Goal: Find specific page/section: Find specific page/section

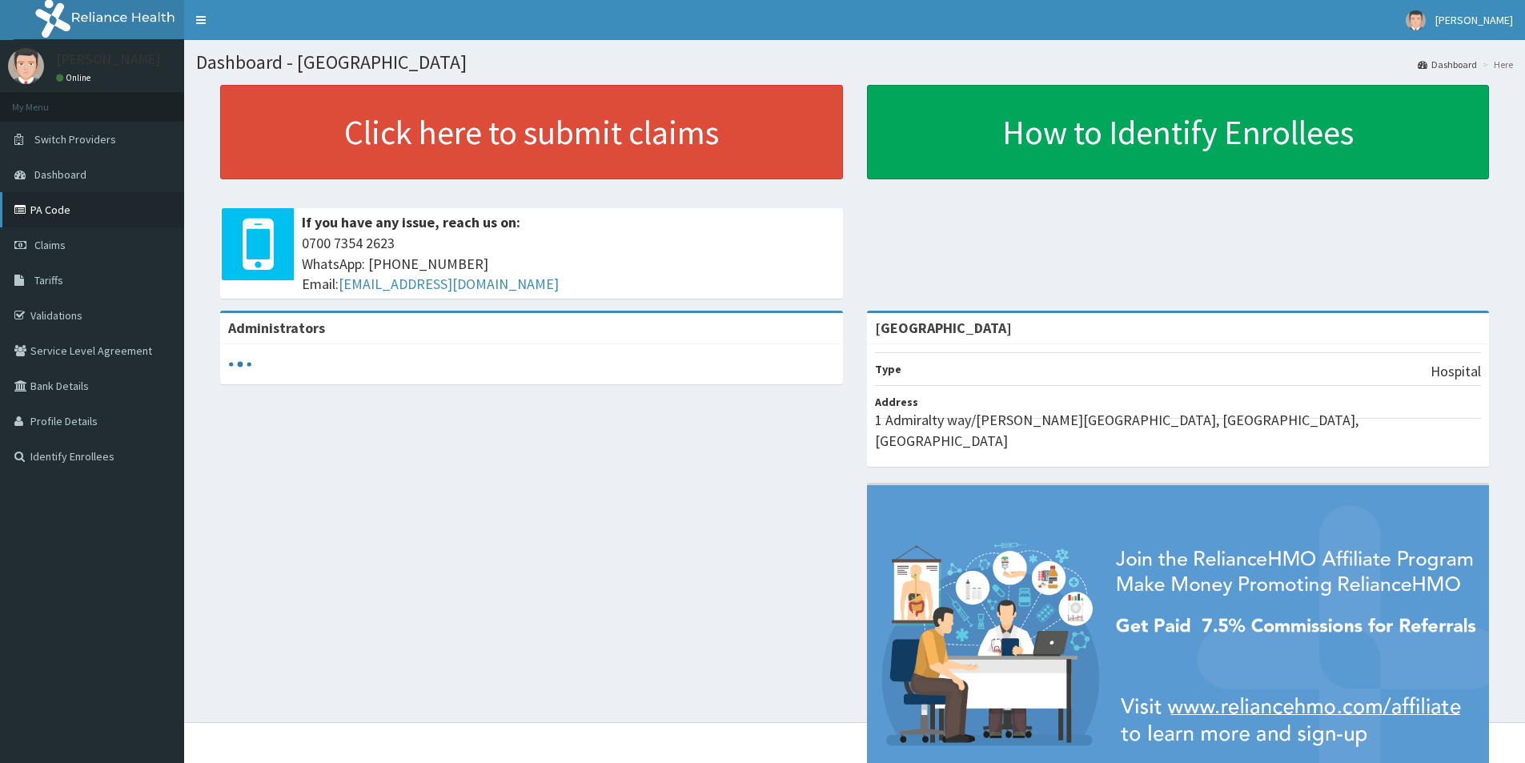
click at [46, 215] on link "PA Code" at bounding box center [92, 209] width 184 height 35
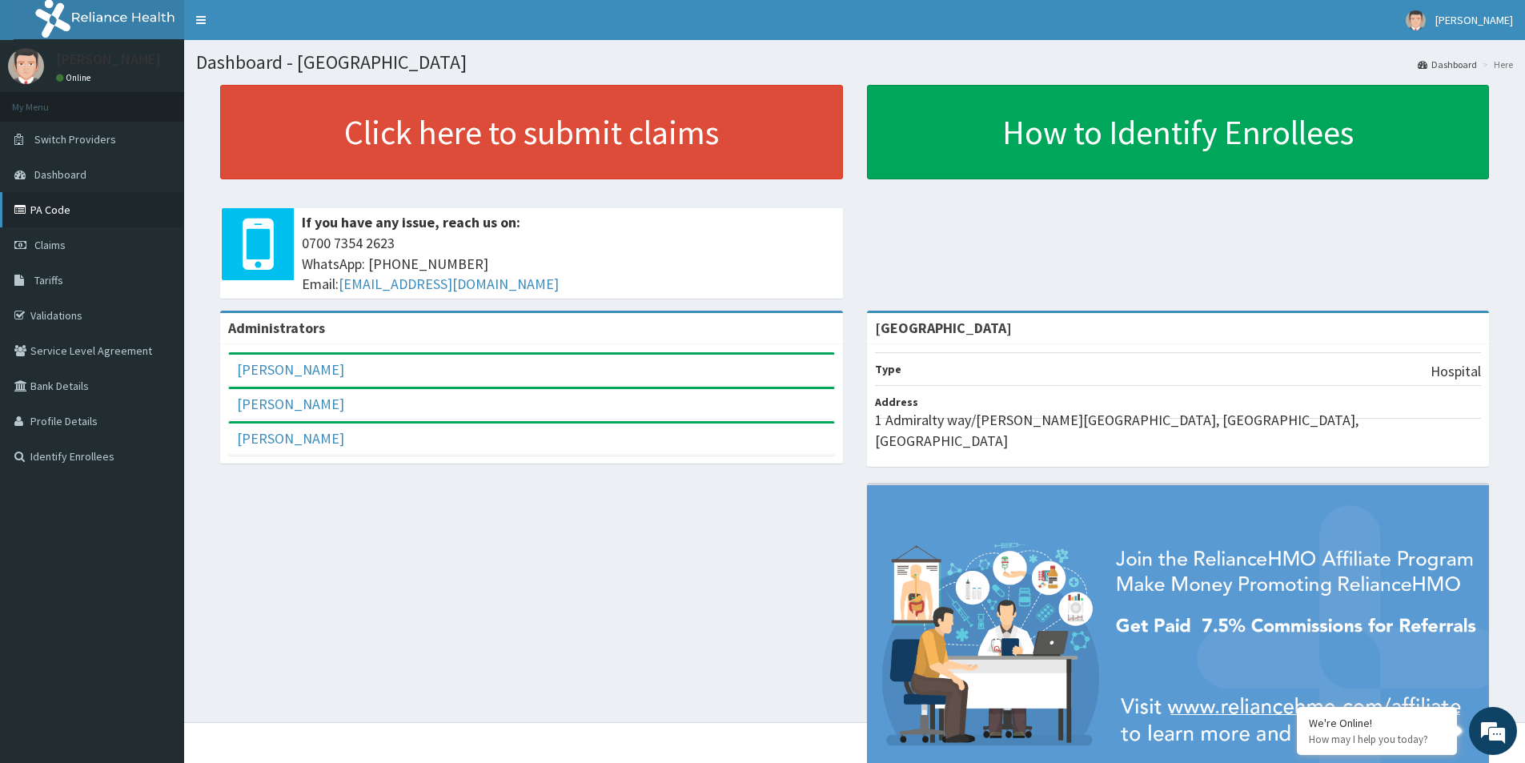
click at [67, 211] on link "PA Code" at bounding box center [92, 209] width 184 height 35
